Goal: Task Accomplishment & Management: Complete application form

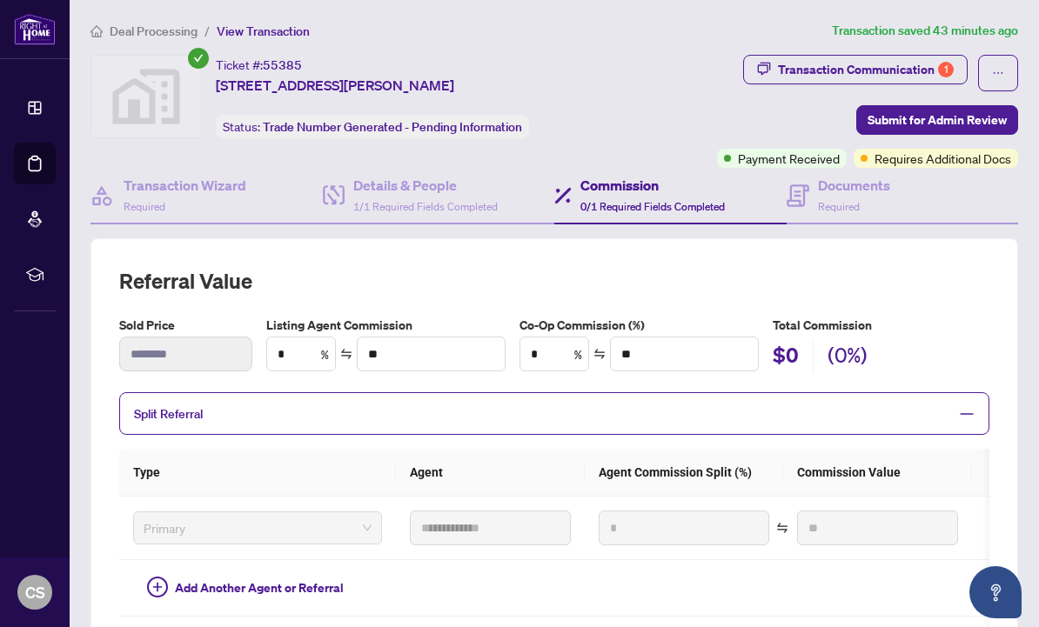
click at [0, 0] on link "Dashboard" at bounding box center [0, 0] width 0 height 0
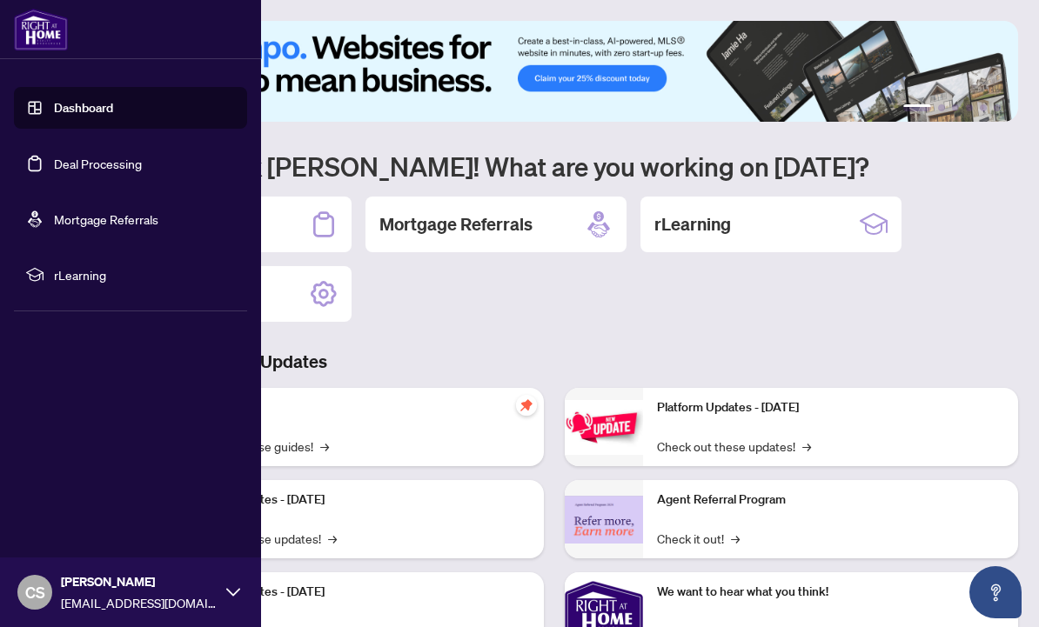
click at [93, 112] on link "Dashboard" at bounding box center [83, 108] width 59 height 16
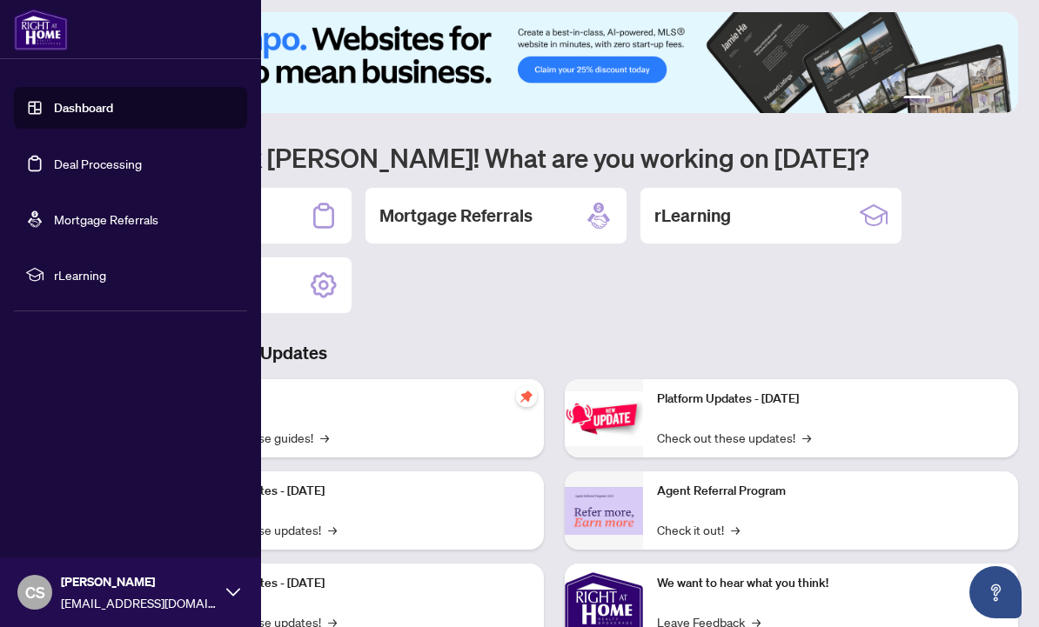
scroll to position [12, 0]
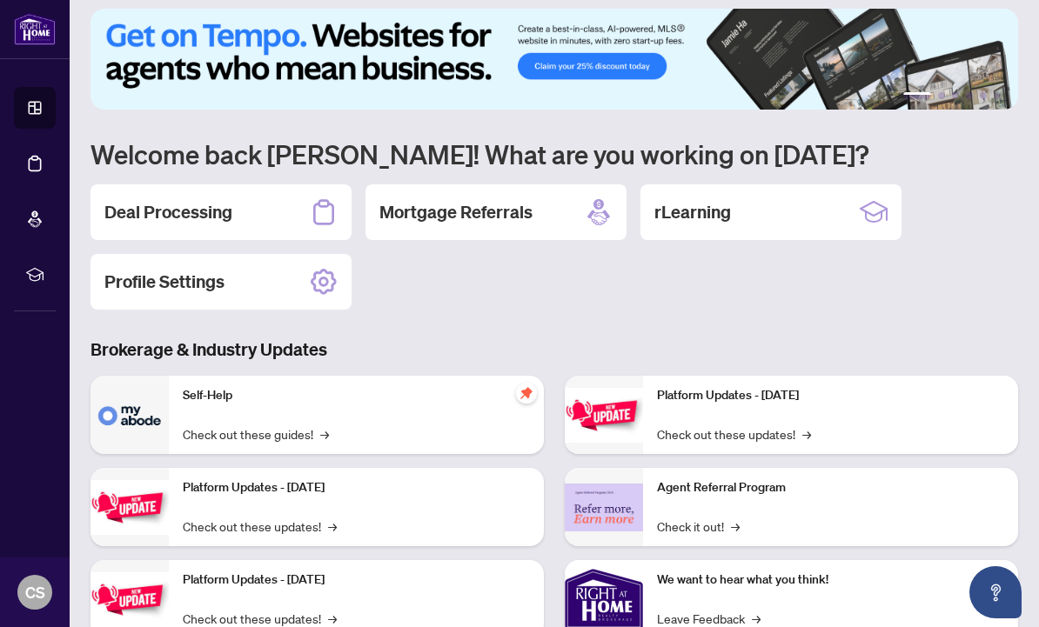
click at [463, 316] on div "1 2 3 4 5 6 Welcome back [PERSON_NAME]! What are you working on [DATE]? Deal Pr…" at bounding box center [553, 383] width 927 height 748
click at [192, 212] on h2 "Deal Processing" at bounding box center [168, 212] width 128 height 24
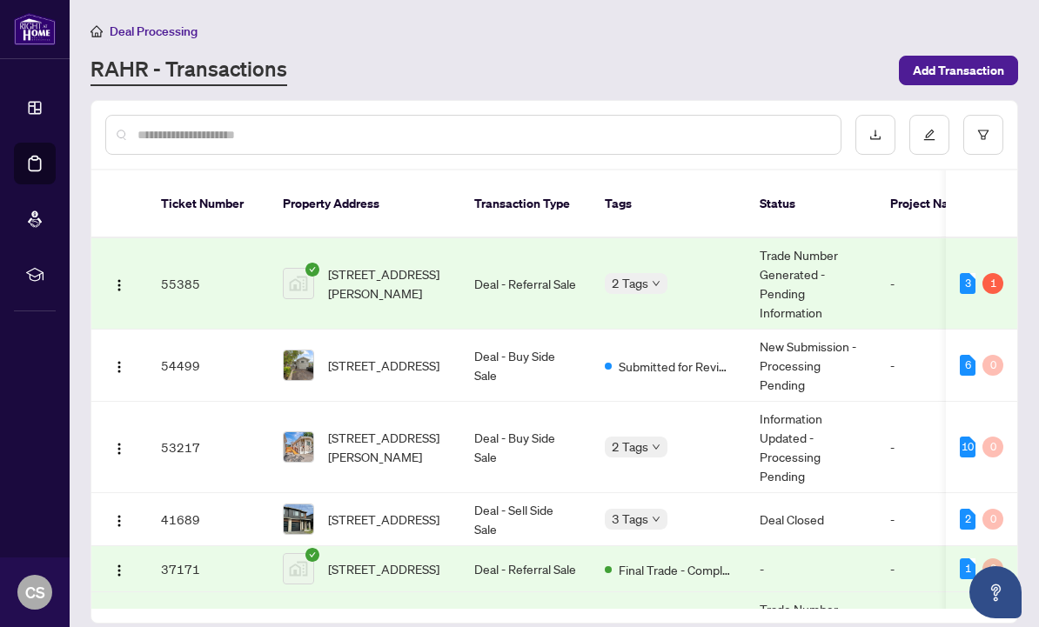
click at [398, 356] on span "[STREET_ADDRESS]" at bounding box center [383, 365] width 111 height 19
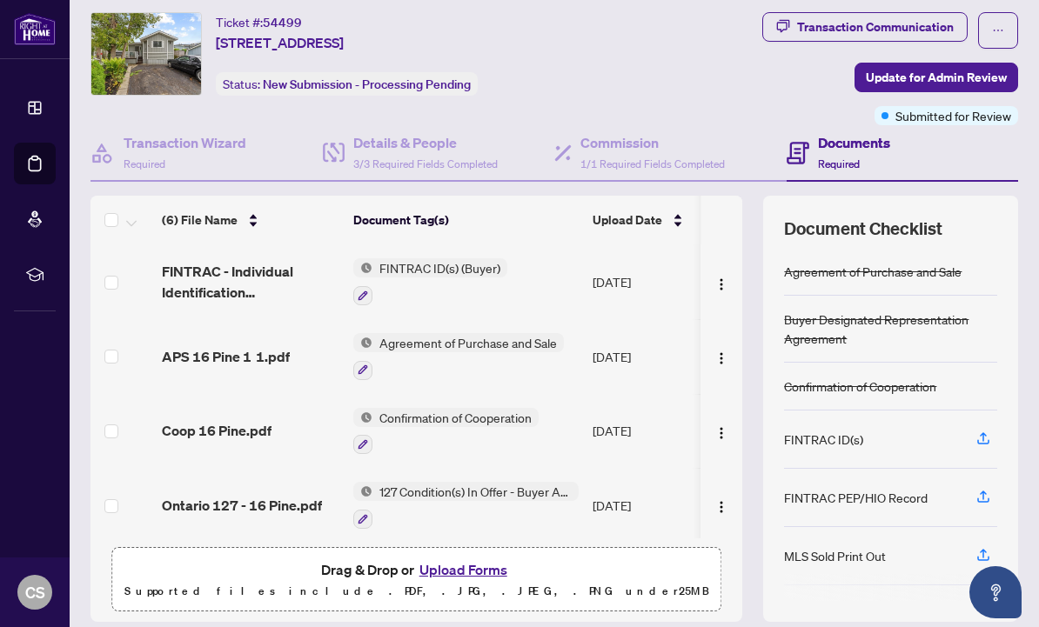
scroll to position [42, 0]
click at [475, 567] on button "Upload Forms" at bounding box center [463, 570] width 98 height 23
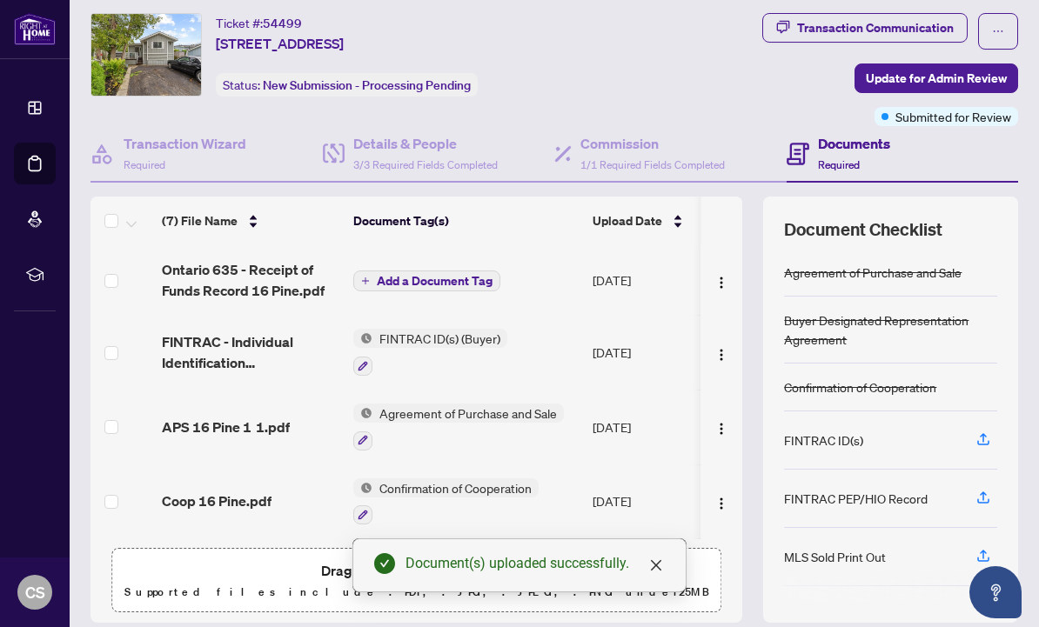
click at [427, 275] on span "Add a Document Tag" at bounding box center [435, 281] width 116 height 12
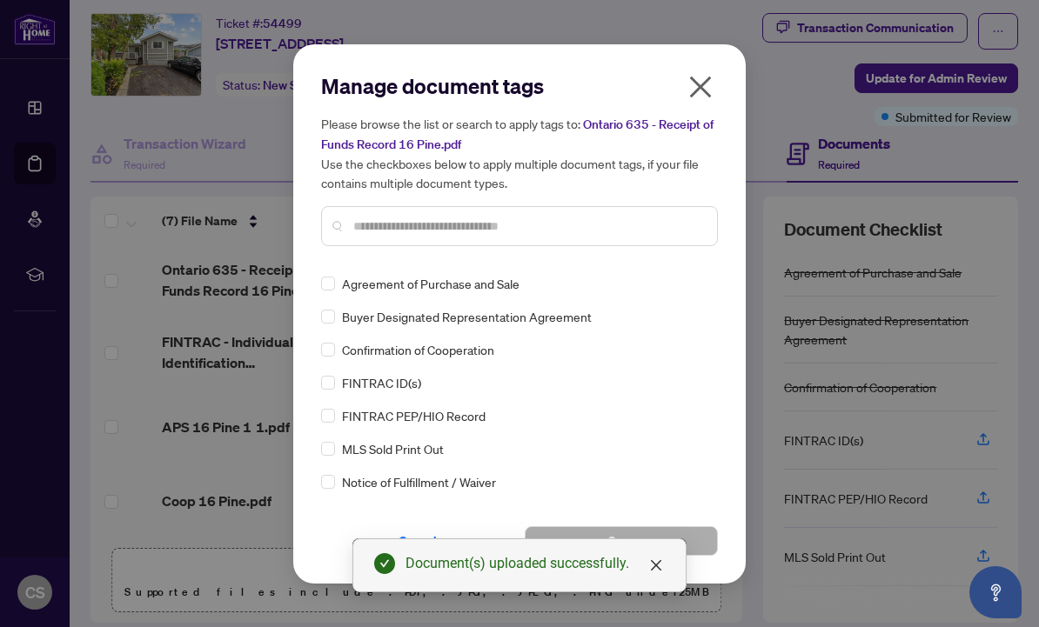
click at [371, 252] on div "Manage document tags Please browse the list or search to apply tags to: Ontario…" at bounding box center [519, 166] width 397 height 188
click at [378, 229] on input "text" at bounding box center [528, 226] width 350 height 19
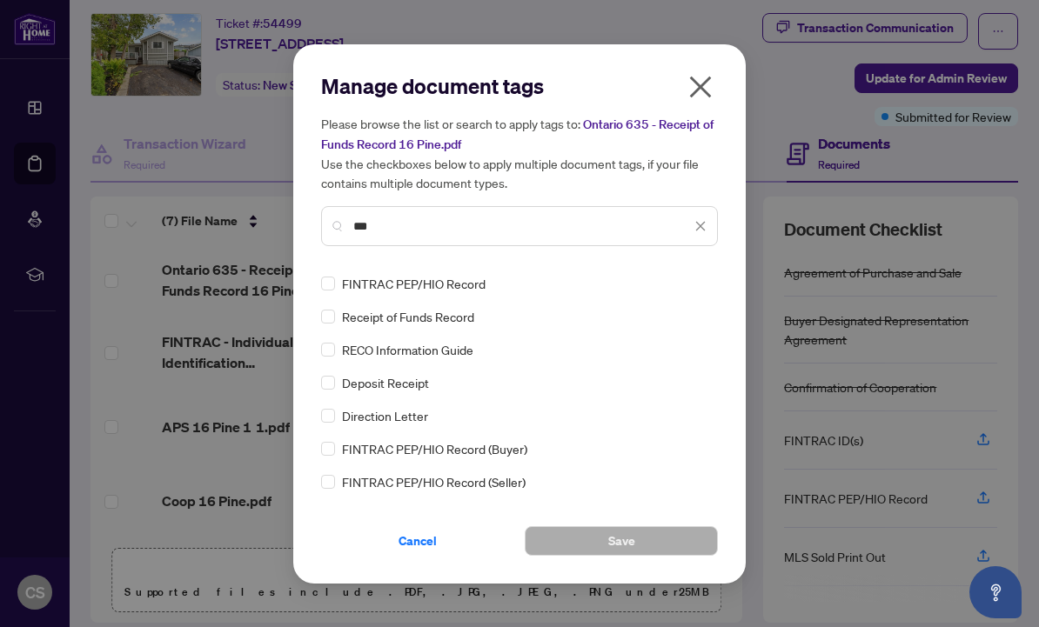
type input "***"
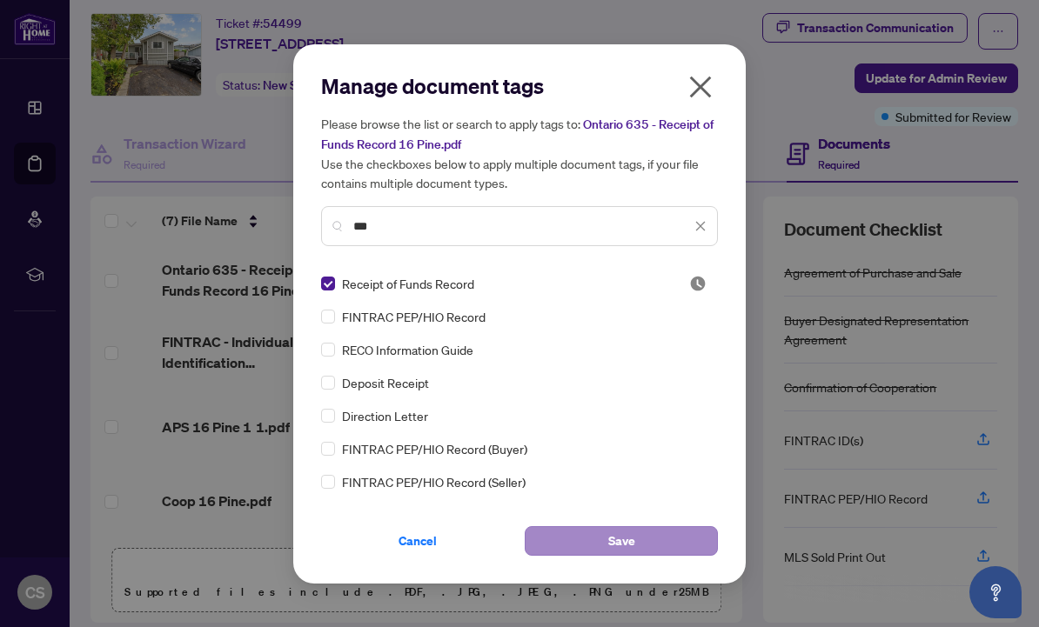
click at [634, 542] on span "Save" at bounding box center [621, 541] width 27 height 28
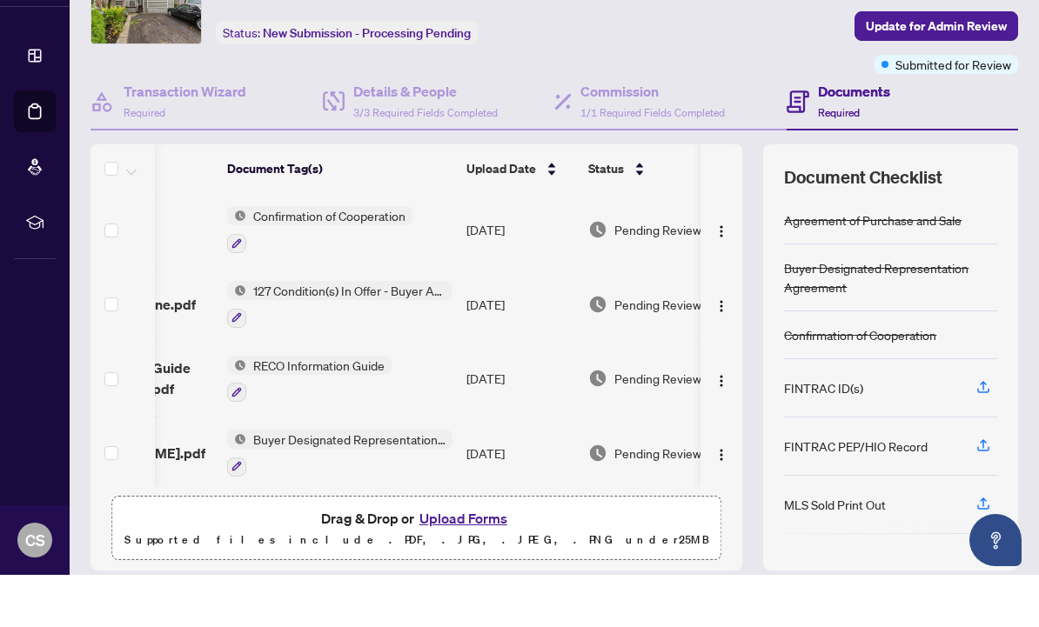
scroll to position [0, 0]
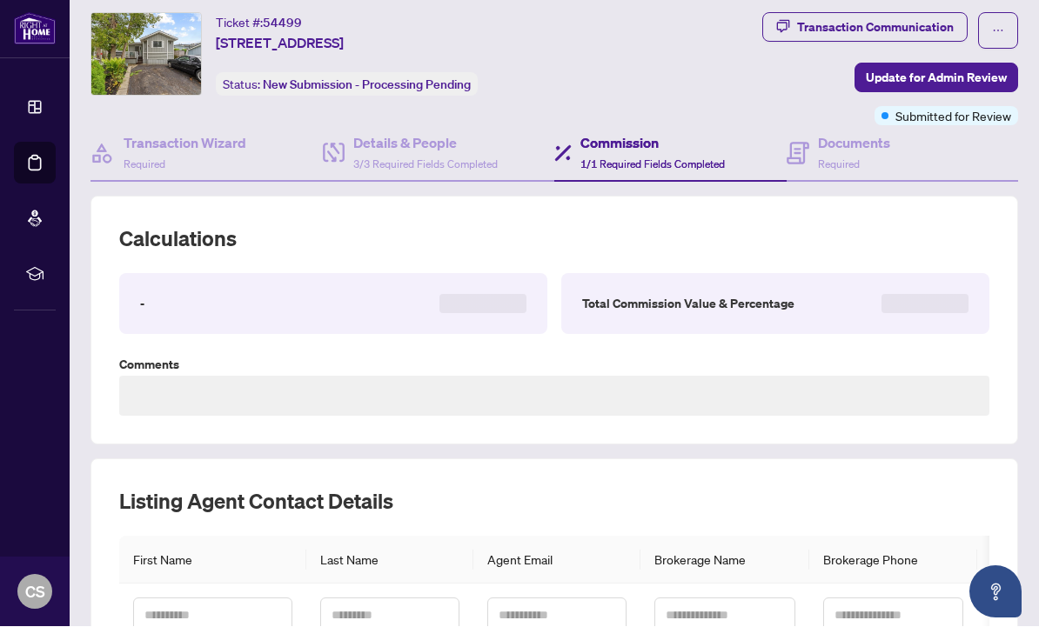
scroll to position [32, 0]
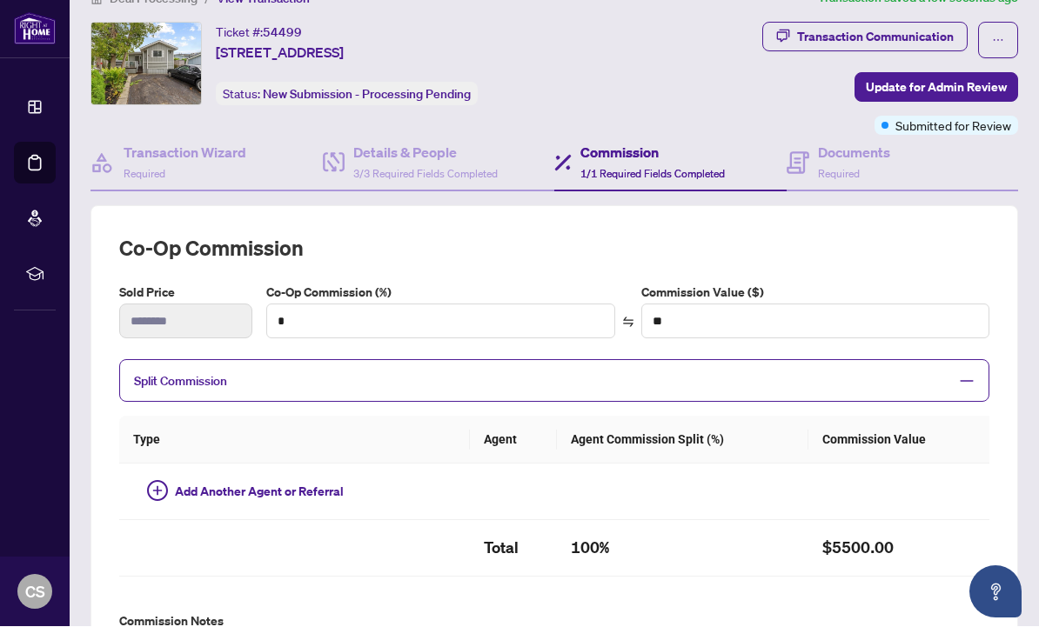
type input "*"
type input "******"
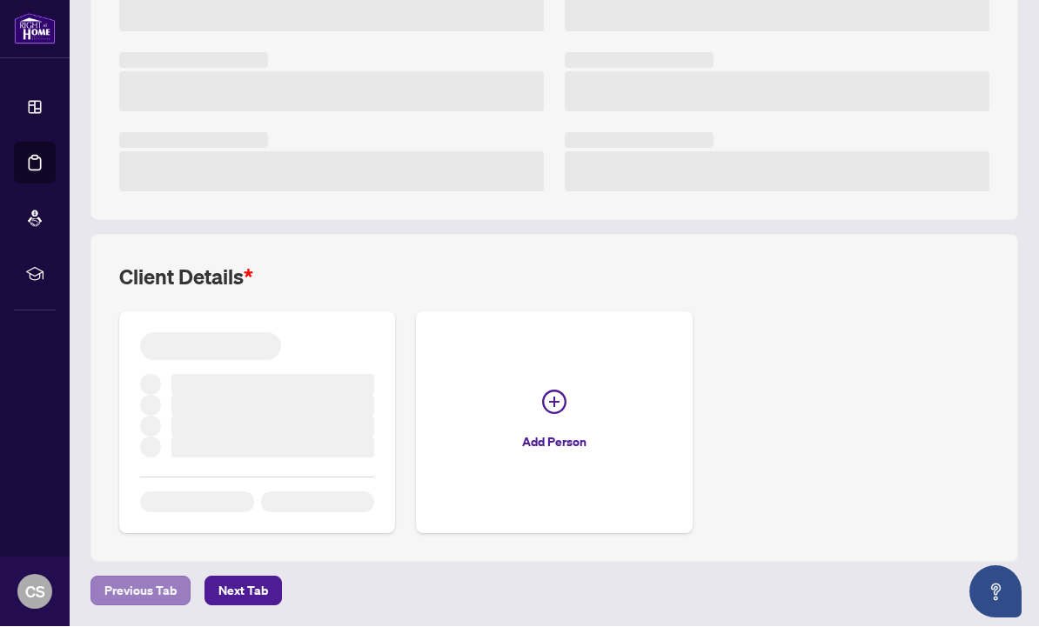
scroll to position [363, 0]
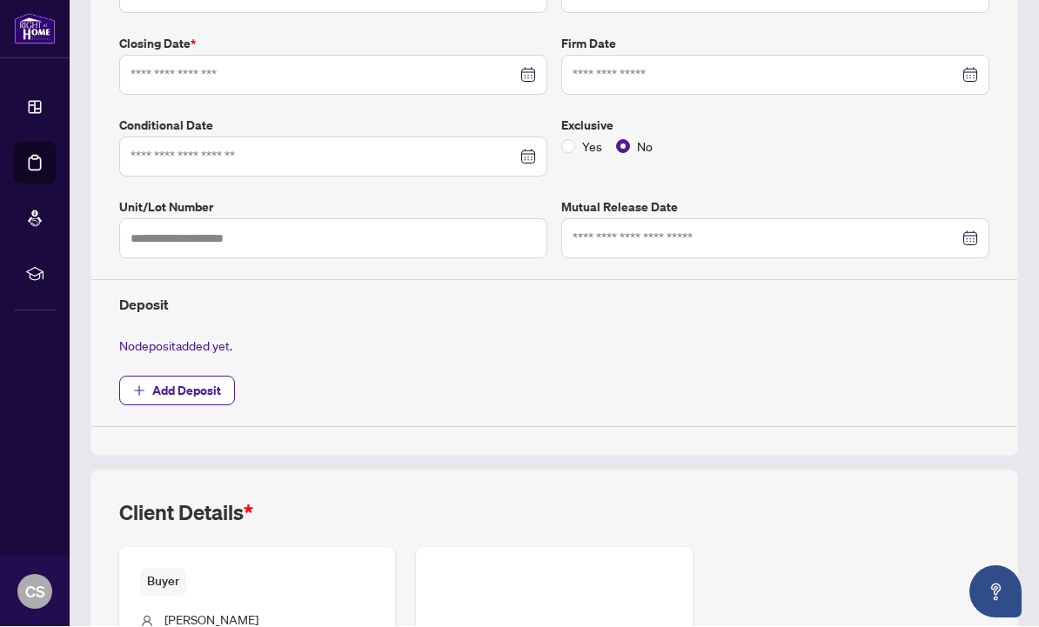
type input "**********"
click at [154, 385] on span "Add Deposit" at bounding box center [186, 392] width 69 height 28
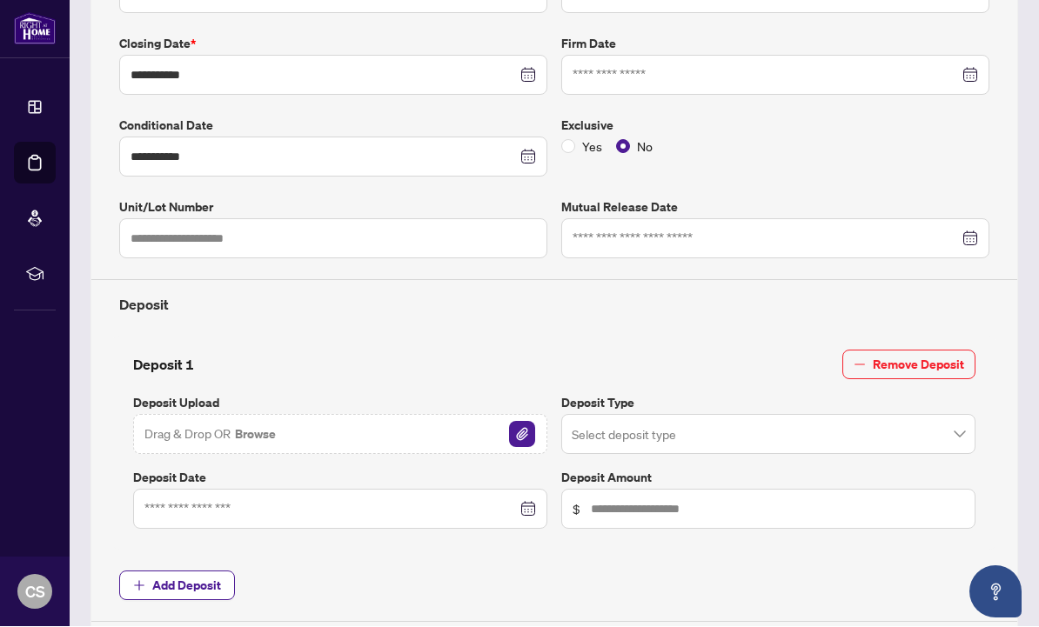
click at [984, 438] on div "Deposit 1 Remove Deposit Deposit Upload Drag & Drop OR Browse Deposit Type Sele…" at bounding box center [554, 444] width 884 height 214
click at [983, 438] on div "Deposit 1 Remove Deposit Deposit Upload Drag & Drop OR Browse Deposit Type Sele…" at bounding box center [554, 444] width 884 height 214
click at [948, 423] on input "search" at bounding box center [761, 437] width 378 height 38
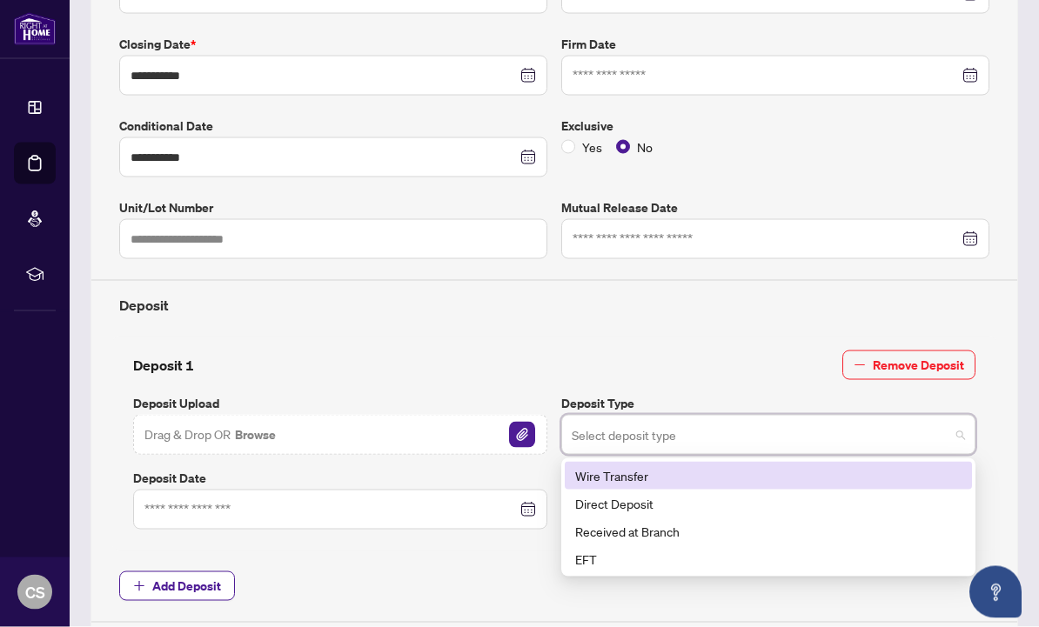
click at [643, 497] on div "Direct Deposit" at bounding box center [768, 503] width 386 height 19
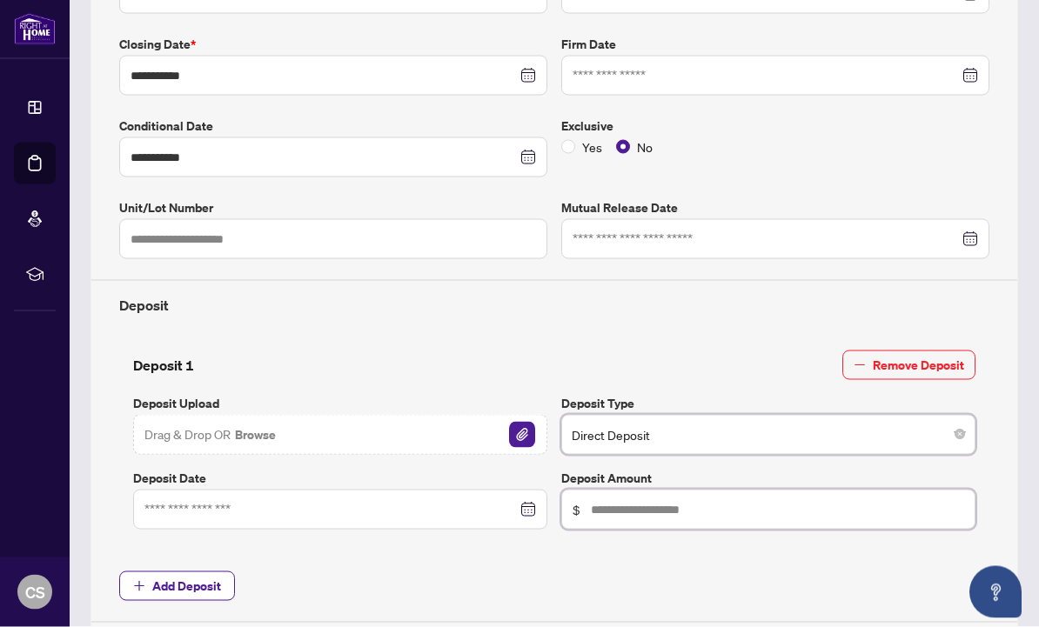
click at [626, 509] on input "text" at bounding box center [777, 509] width 373 height 19
type input "******"
click at [530, 516] on div at bounding box center [340, 510] width 414 height 40
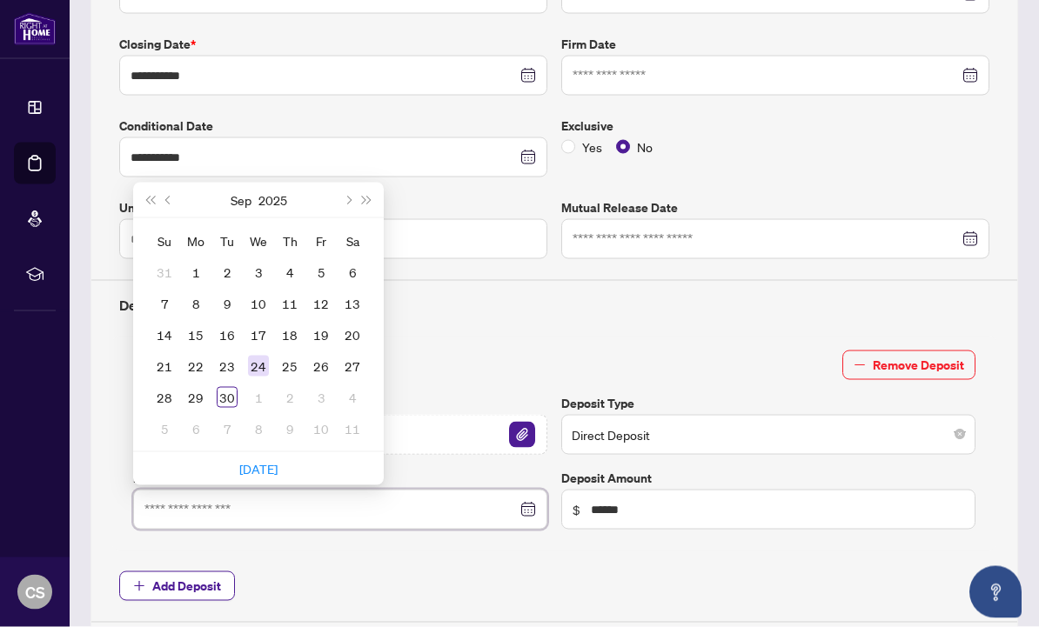
type input "**********"
click at [266, 356] on div "24" at bounding box center [258, 366] width 21 height 21
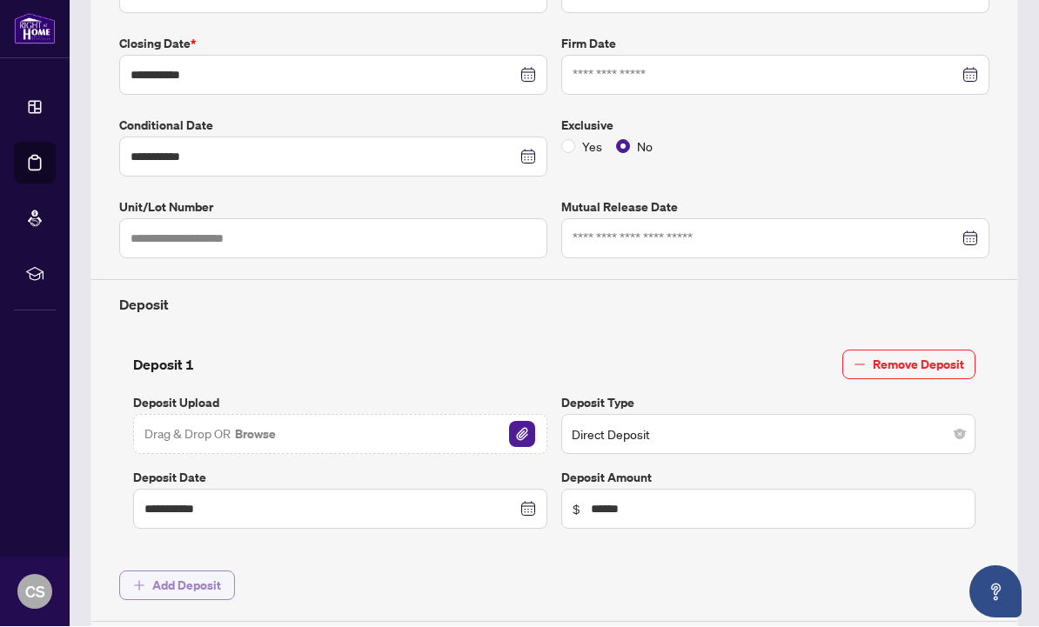
click at [194, 578] on span "Add Deposit" at bounding box center [186, 586] width 69 height 28
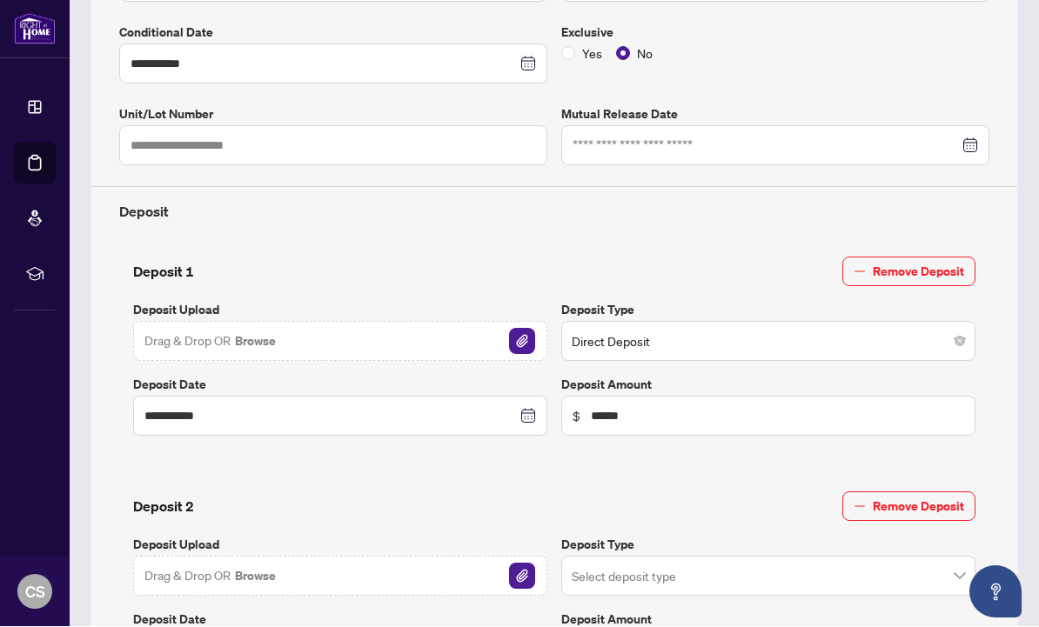
scroll to position [454, 0]
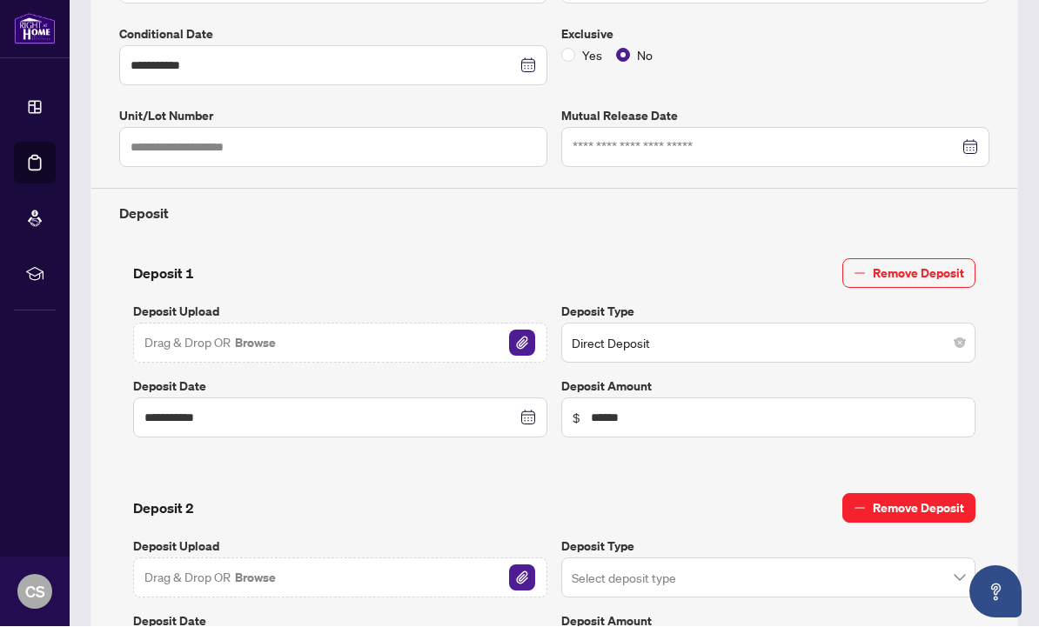
click at [906, 512] on span "Remove Deposit" at bounding box center [918, 509] width 91 height 28
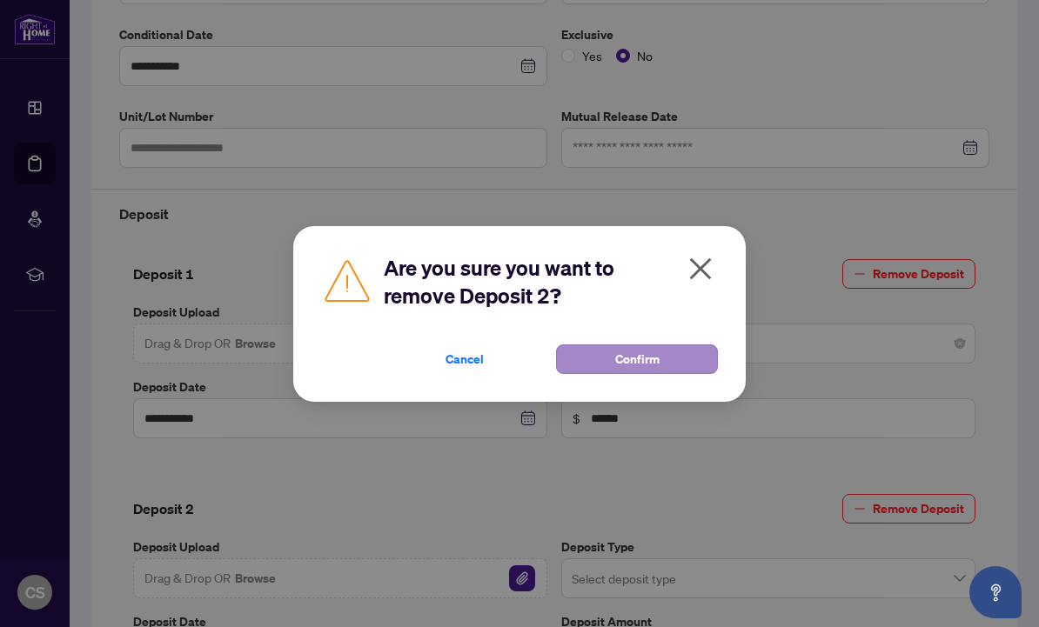
click at [665, 374] on button "Confirm" at bounding box center [637, 360] width 162 height 30
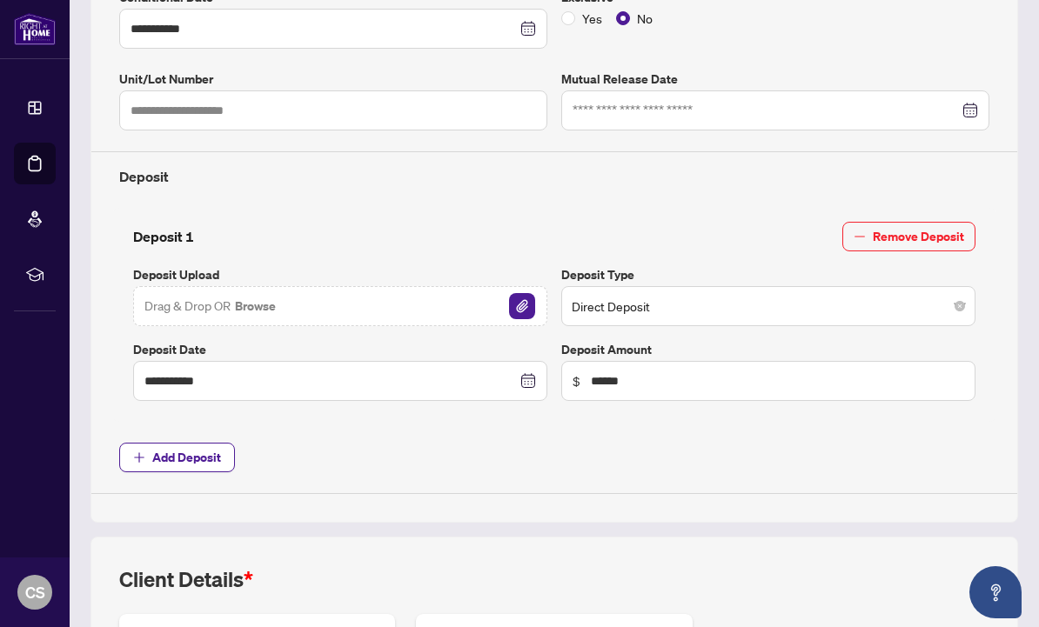
scroll to position [490, 0]
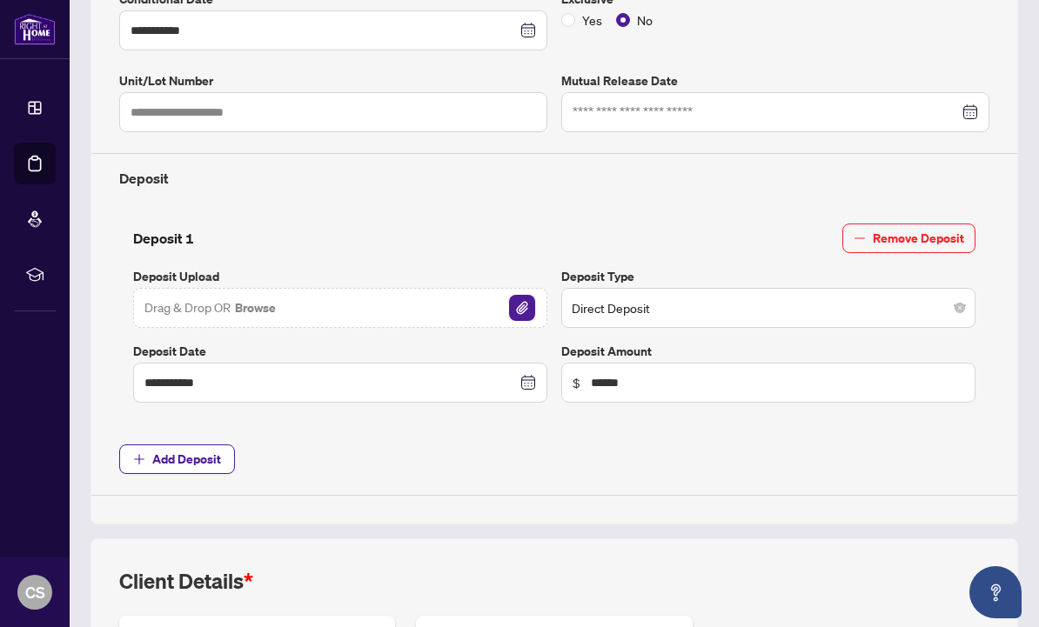
click at [510, 309] on img "button" at bounding box center [522, 308] width 26 height 26
click at [529, 301] on img "button" at bounding box center [522, 308] width 26 height 26
click at [532, 304] on img "button" at bounding box center [522, 308] width 26 height 26
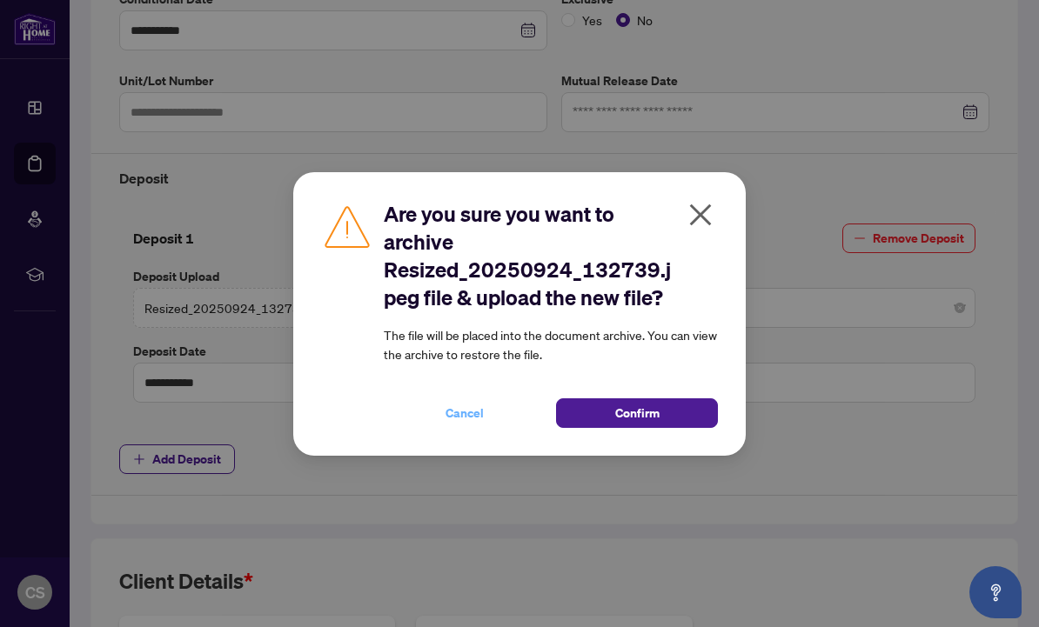
click at [488, 428] on button "Cancel" at bounding box center [465, 413] width 162 height 30
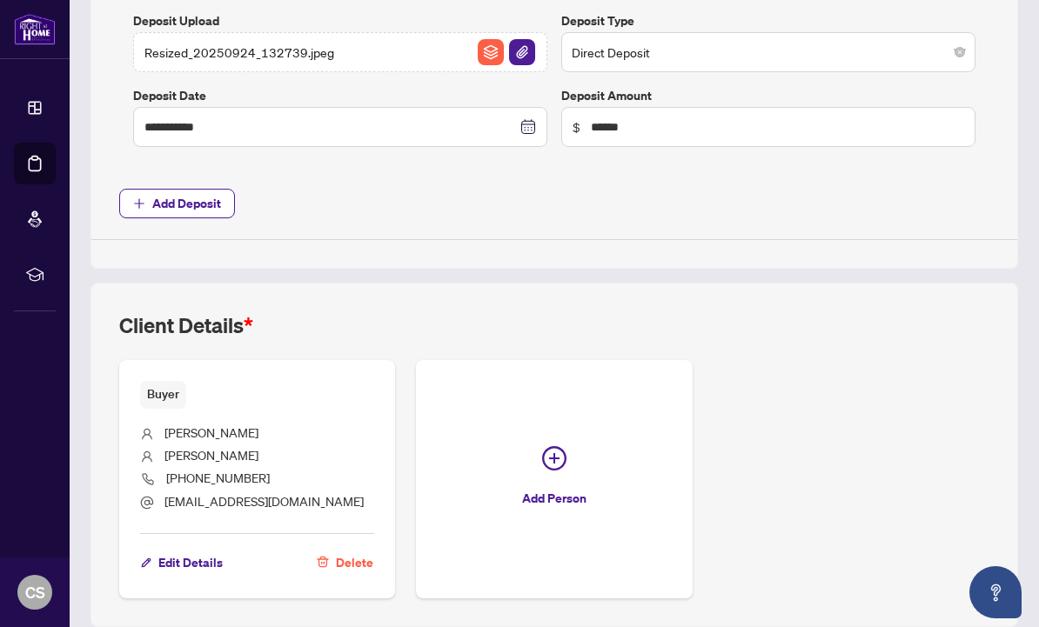
scroll to position [745, 0]
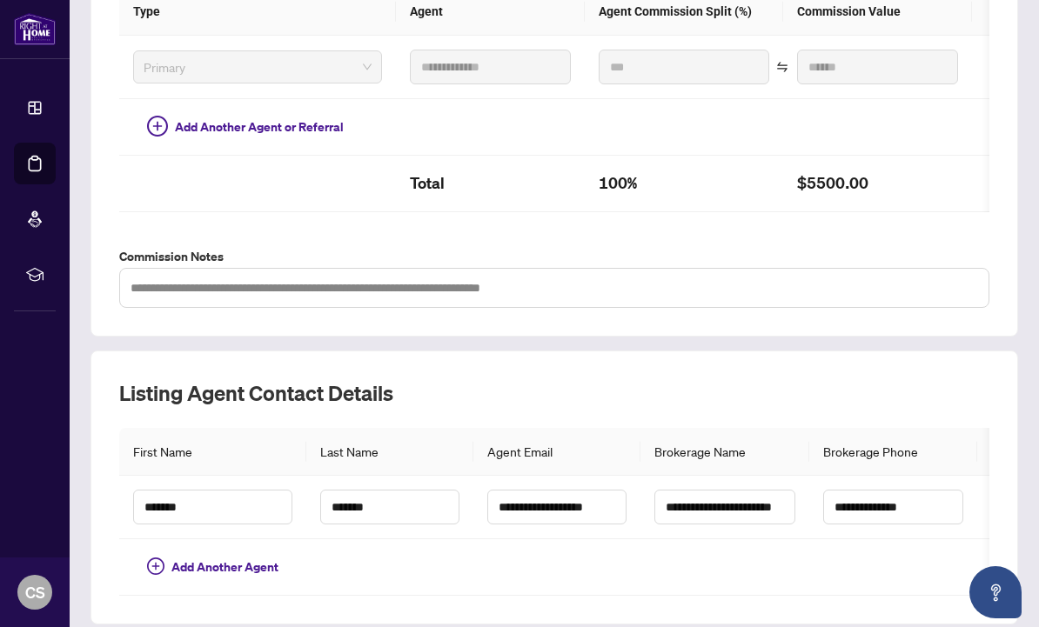
scroll to position [460, 0]
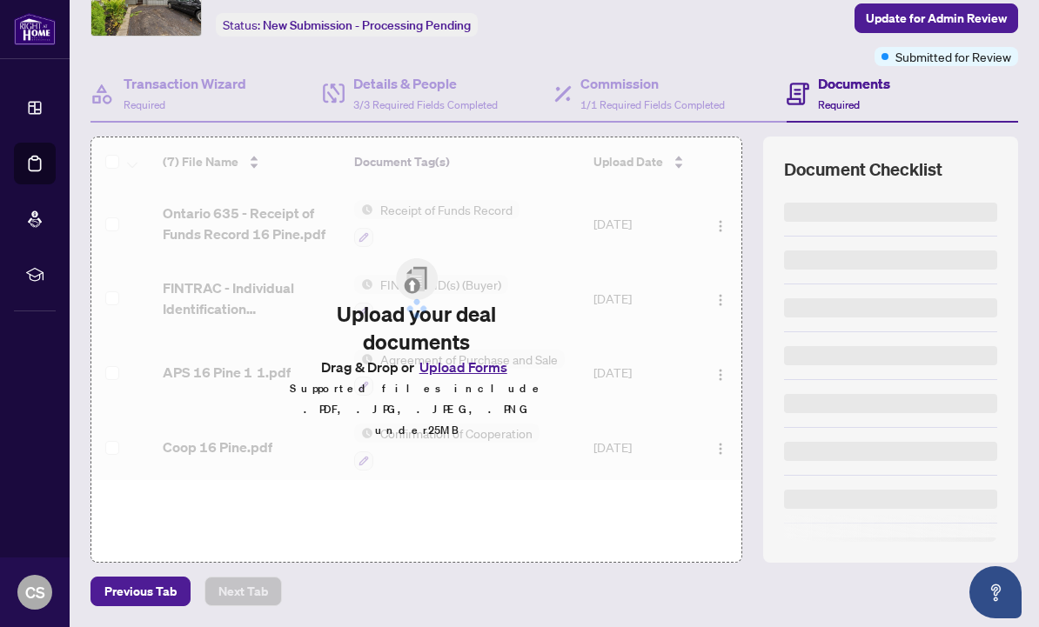
scroll to position [42, 0]
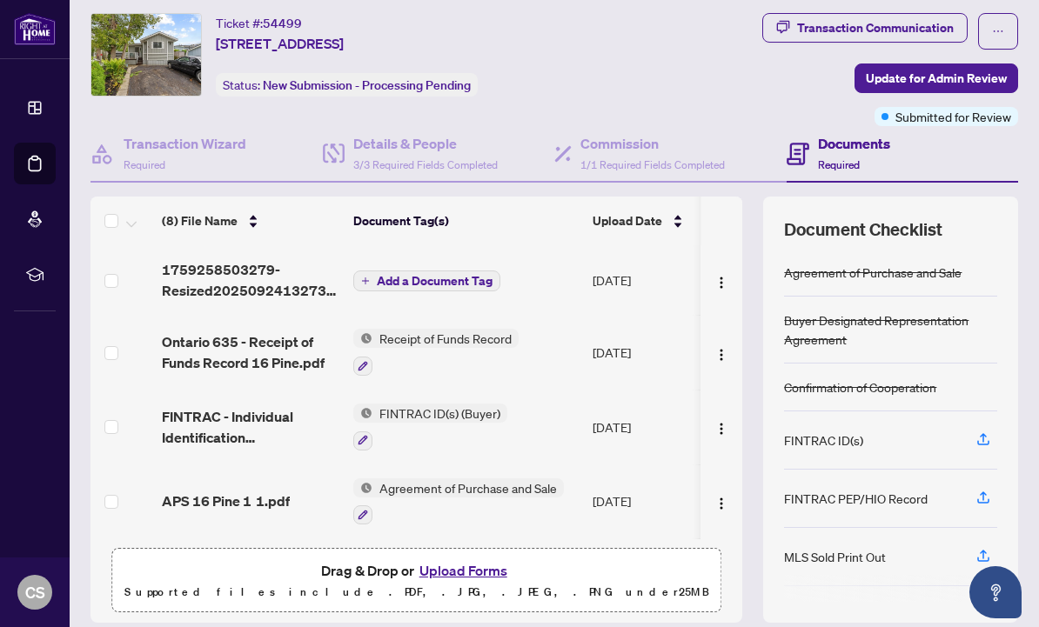
click at [476, 572] on button "Upload Forms" at bounding box center [463, 570] width 98 height 23
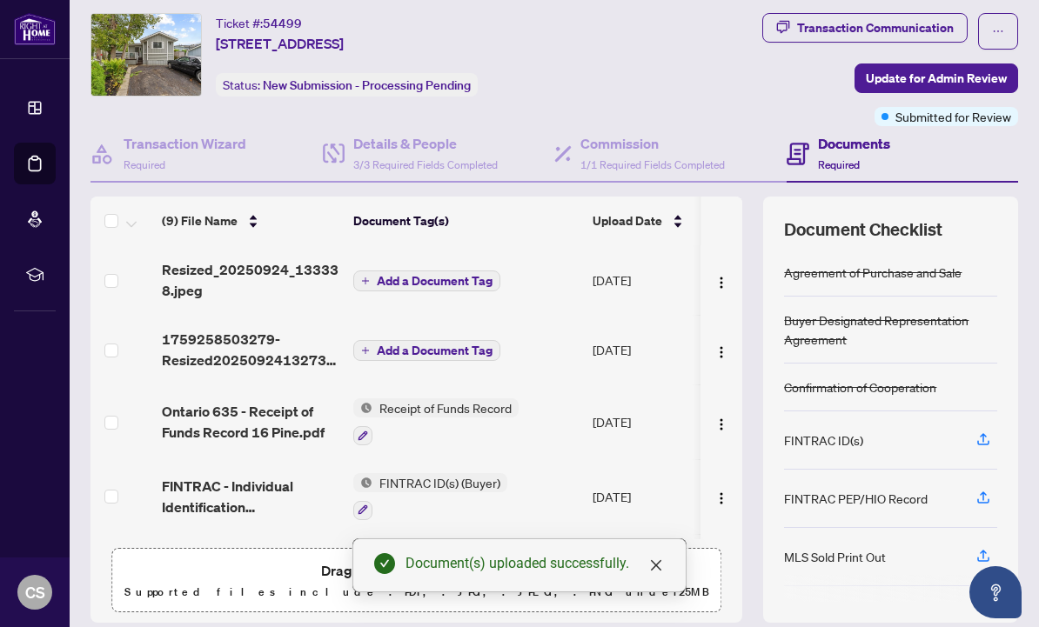
click at [431, 281] on span "Add a Document Tag" at bounding box center [435, 281] width 116 height 12
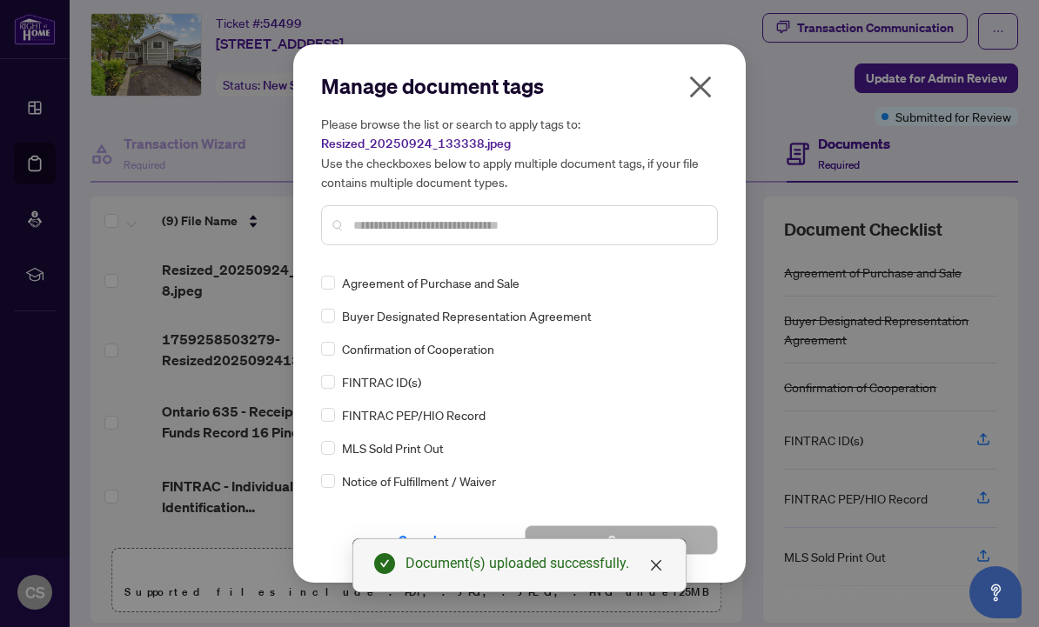
click at [373, 235] on input "text" at bounding box center [528, 225] width 350 height 19
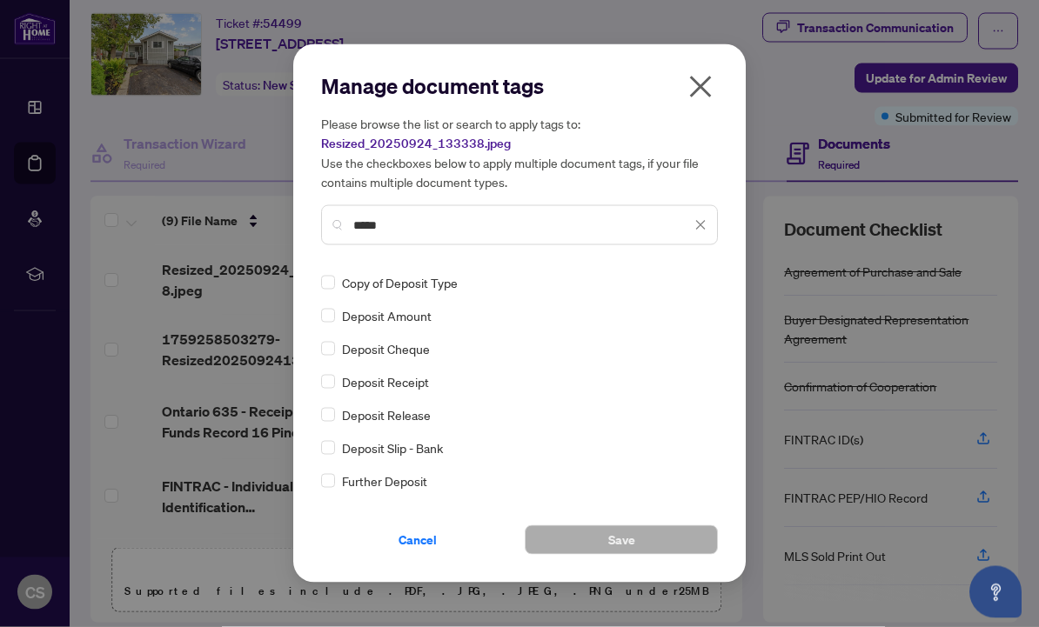
type input "*****"
click at [418, 391] on span "Deposit Receipt" at bounding box center [385, 381] width 87 height 19
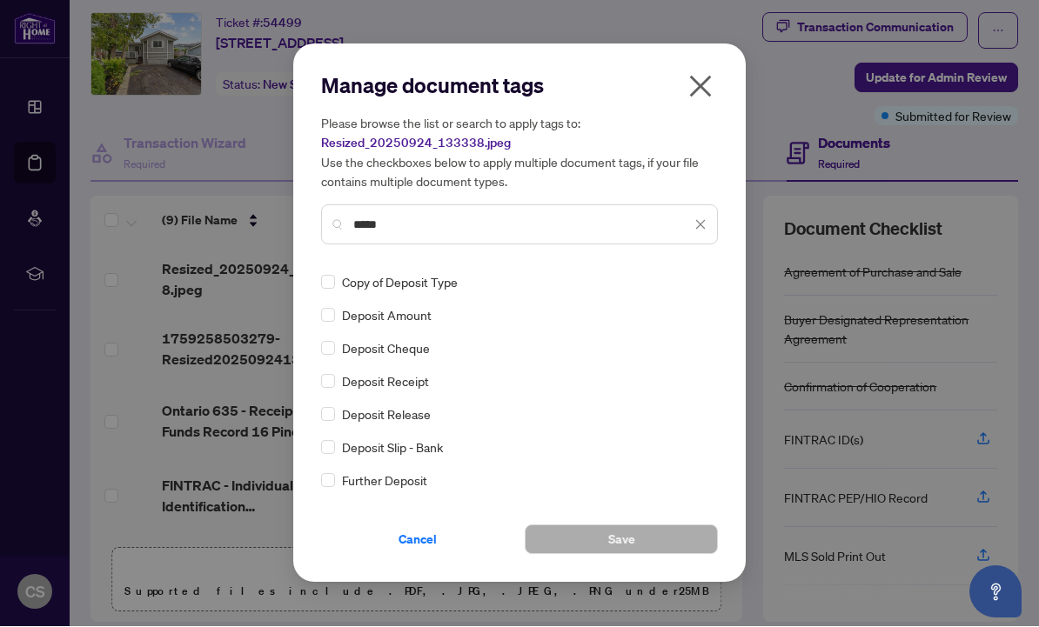
click at [383, 391] on span "Deposit Receipt" at bounding box center [385, 381] width 87 height 19
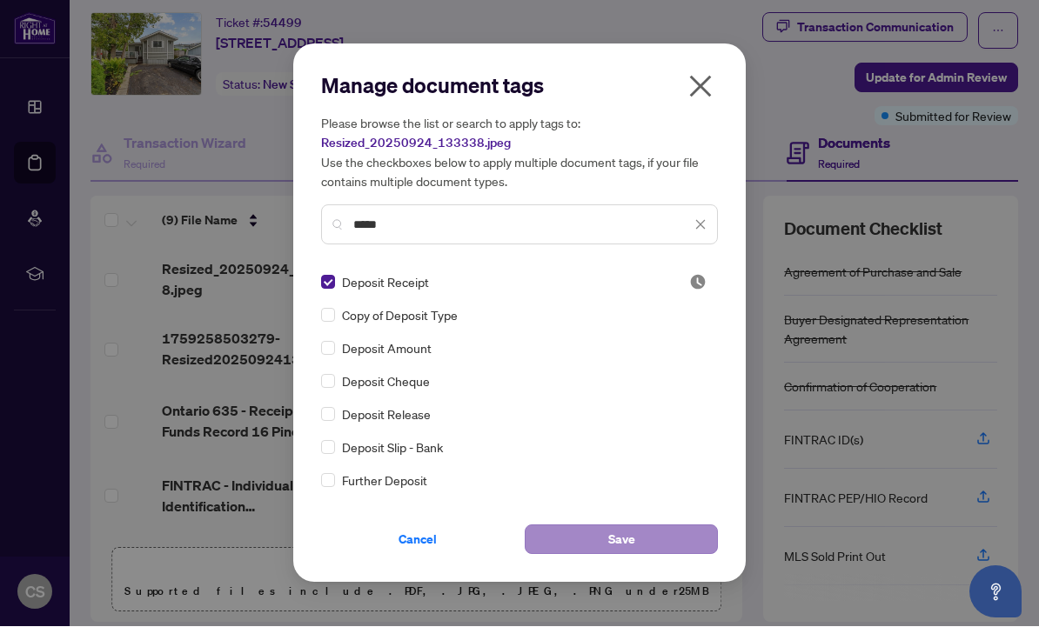
click at [624, 554] on span "Save" at bounding box center [621, 540] width 27 height 28
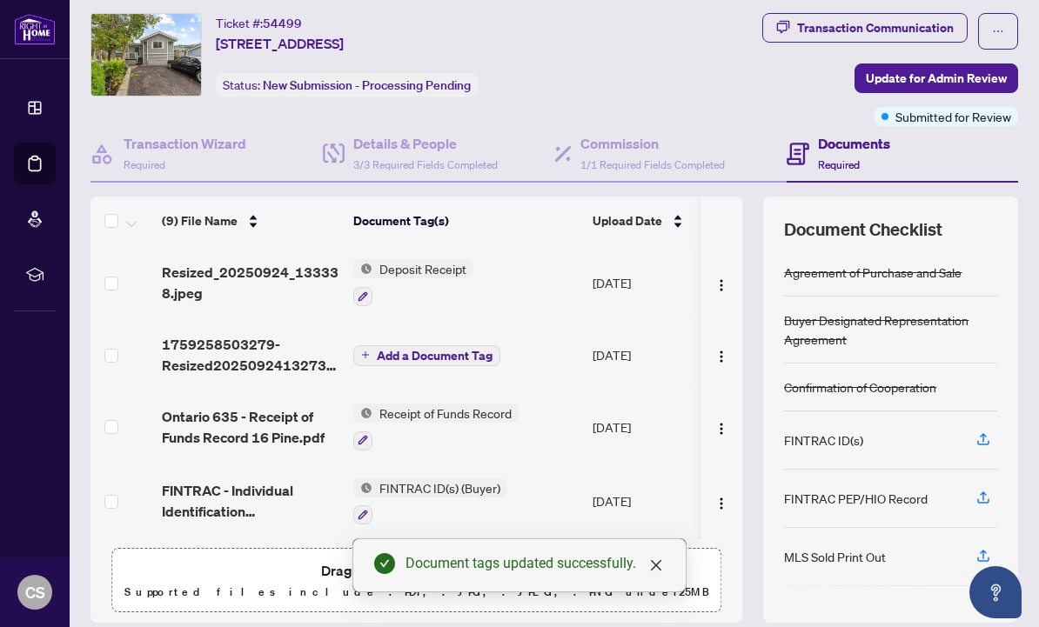
click at [418, 360] on span "Add a Document Tag" at bounding box center [435, 356] width 116 height 12
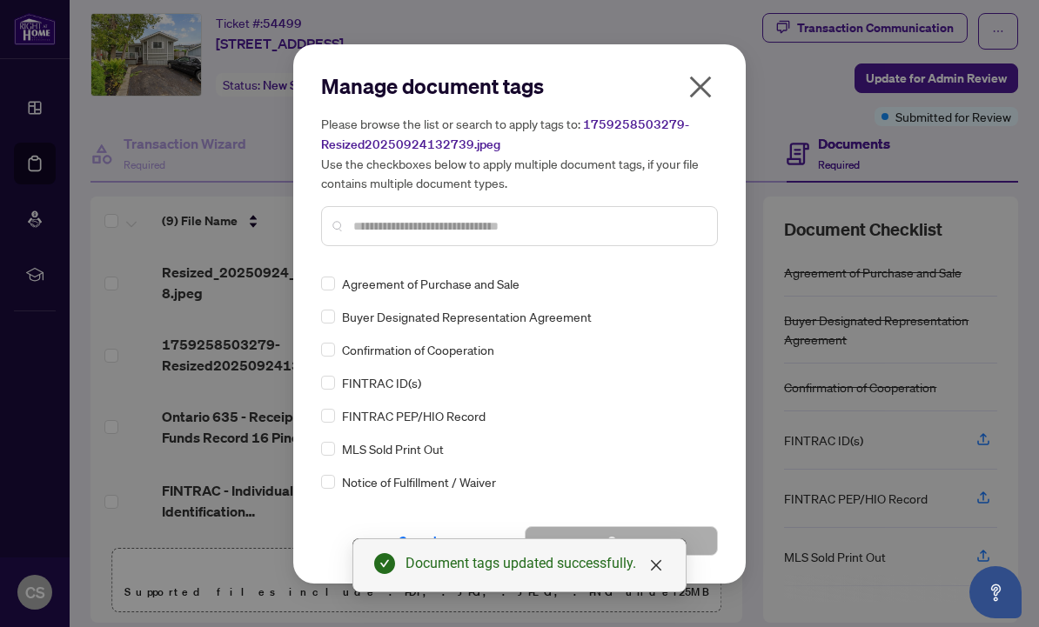
click at [362, 236] on input "text" at bounding box center [528, 226] width 350 height 19
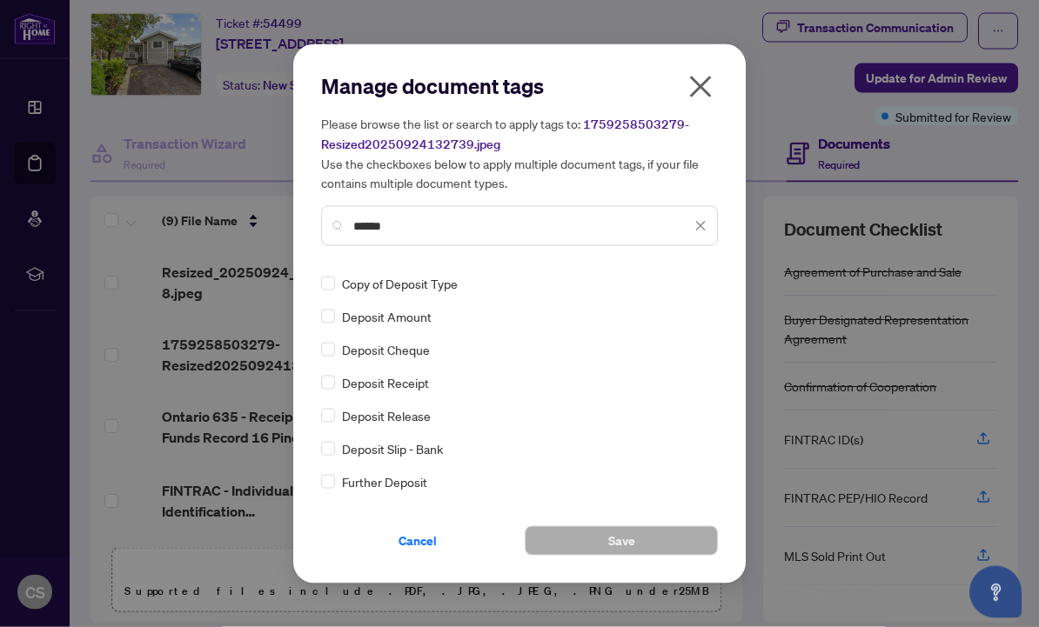
type input "******"
click at [389, 359] on span "Deposit Cheque" at bounding box center [386, 349] width 88 height 19
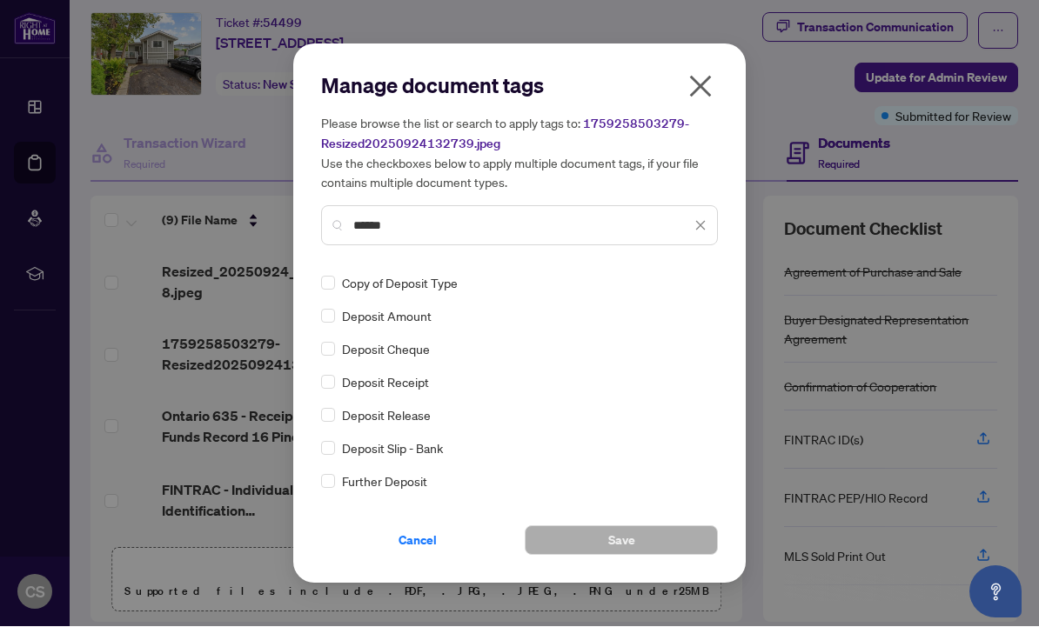
click at [368, 359] on span "Deposit Cheque" at bounding box center [386, 349] width 88 height 19
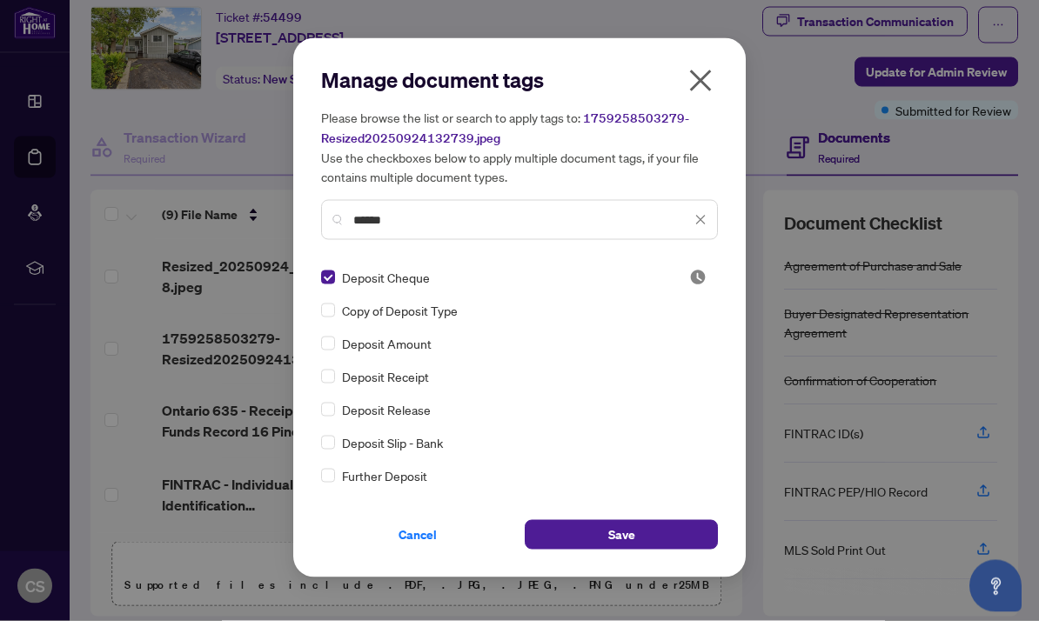
scroll to position [1, 0]
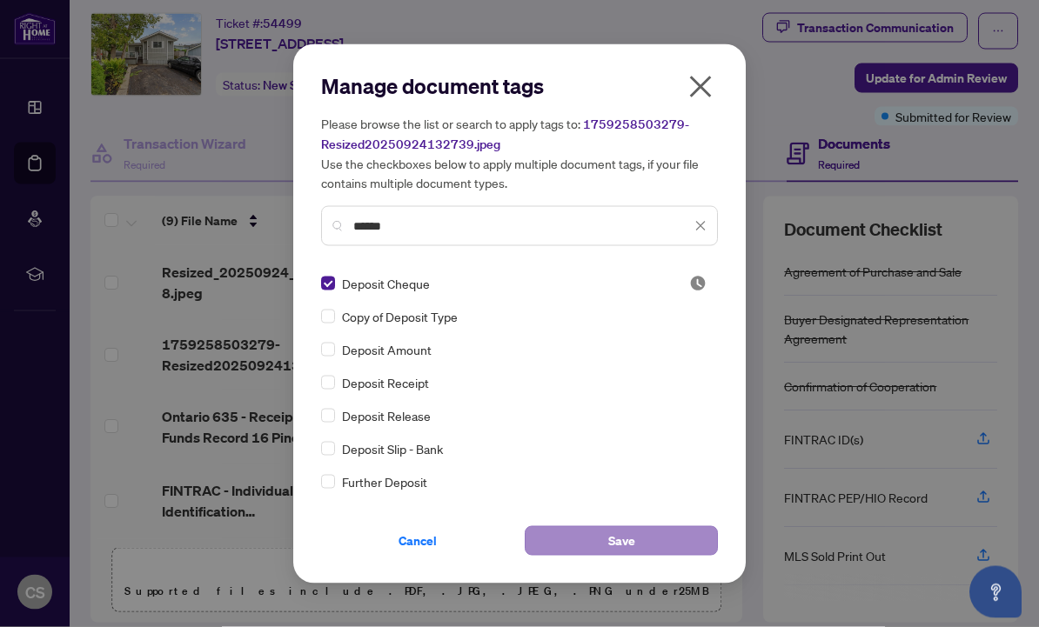
click at [622, 555] on span "Save" at bounding box center [621, 541] width 27 height 28
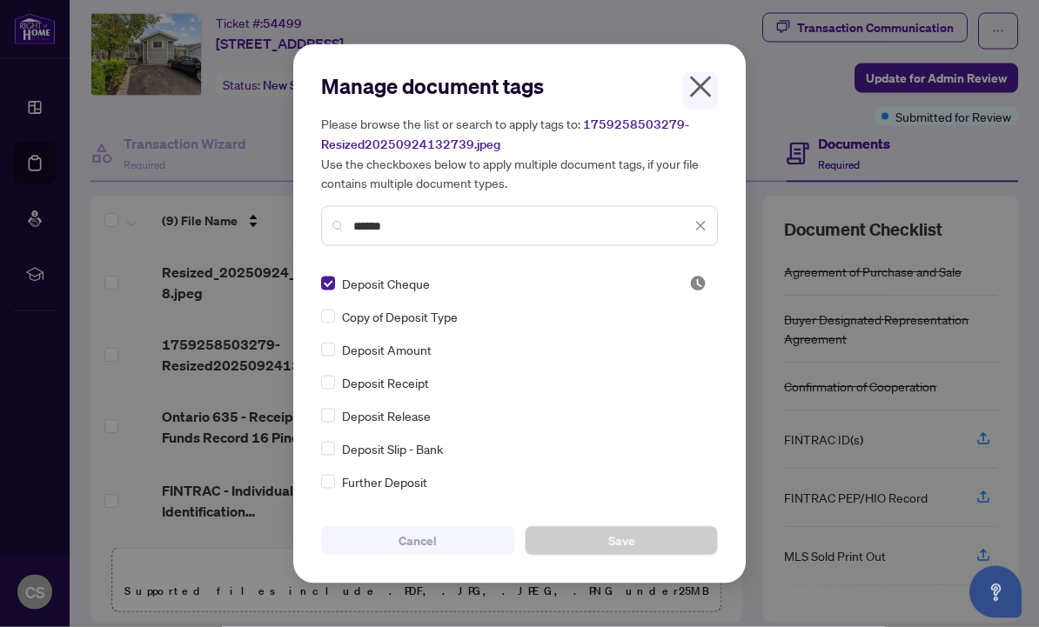
scroll to position [0, 0]
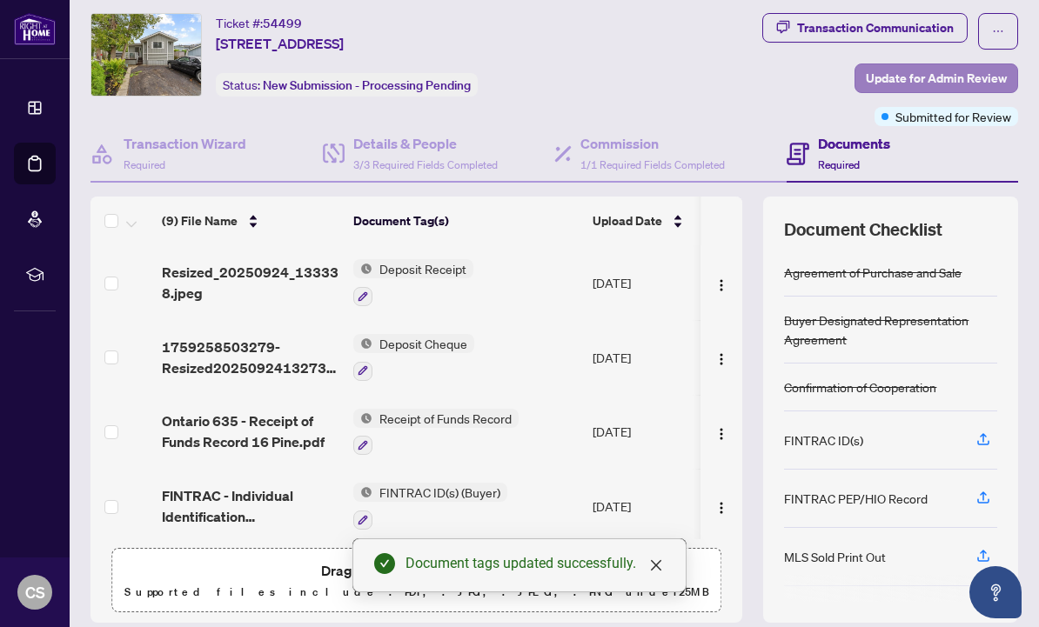
click at [931, 72] on span "Update for Admin Review" at bounding box center [936, 78] width 141 height 28
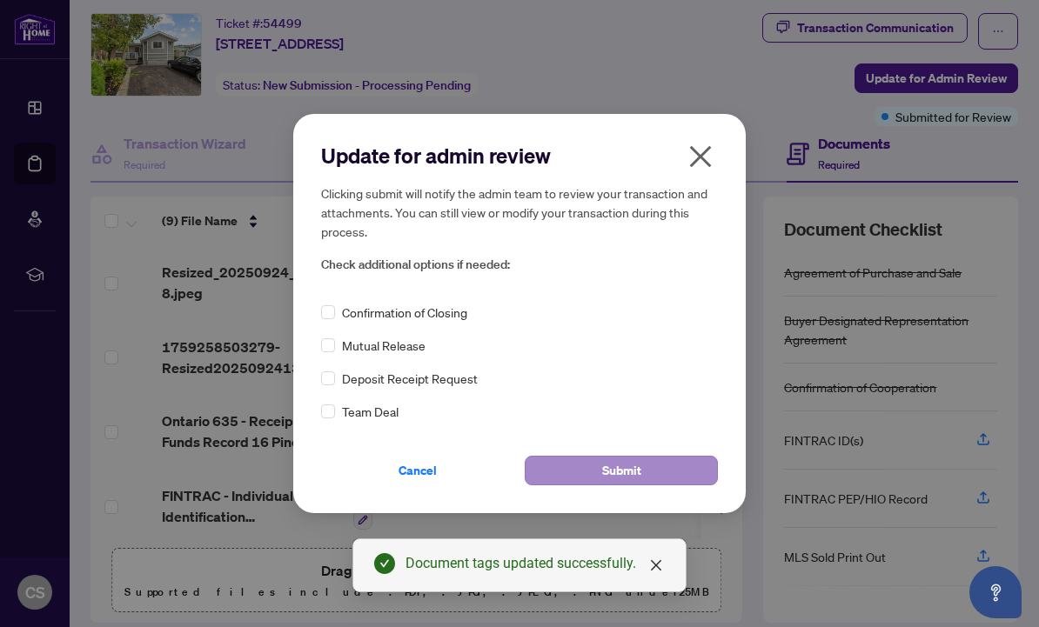
click at [646, 485] on button "Submit" at bounding box center [621, 471] width 193 height 30
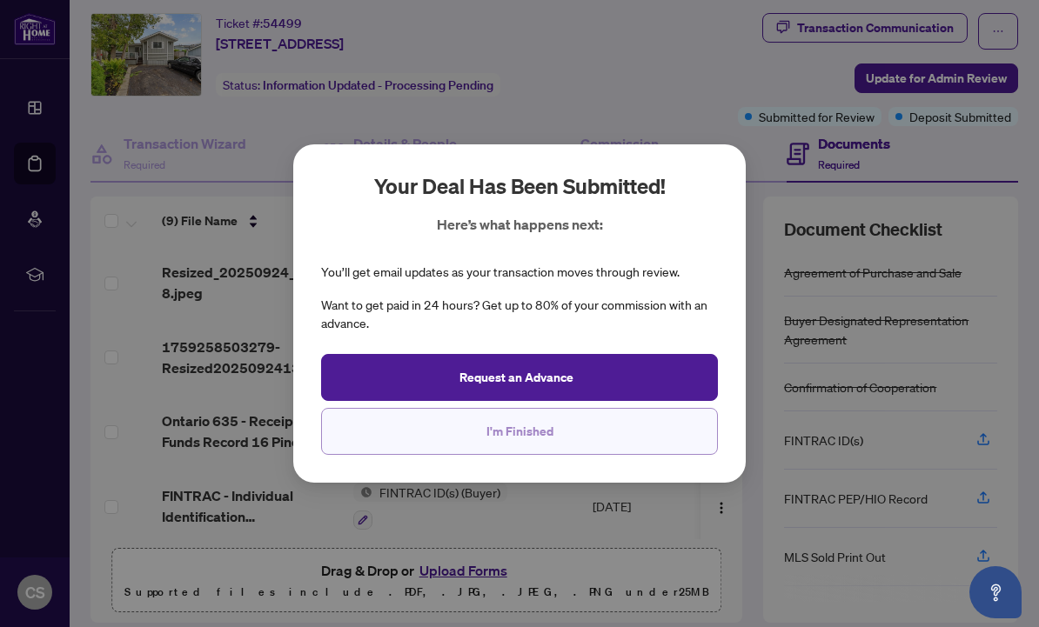
click at [565, 455] on button "I'm Finished" at bounding box center [519, 431] width 397 height 47
